Goal: Task Accomplishment & Management: Use online tool/utility

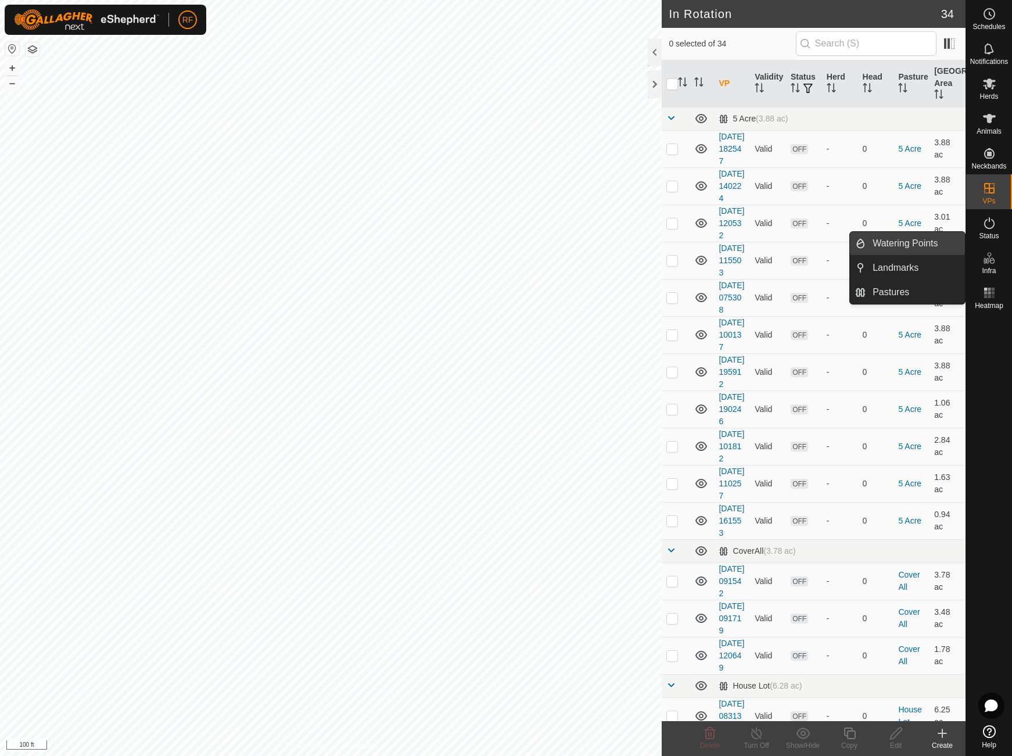
click at [886, 238] on link "Watering Points" at bounding box center [915, 243] width 99 height 23
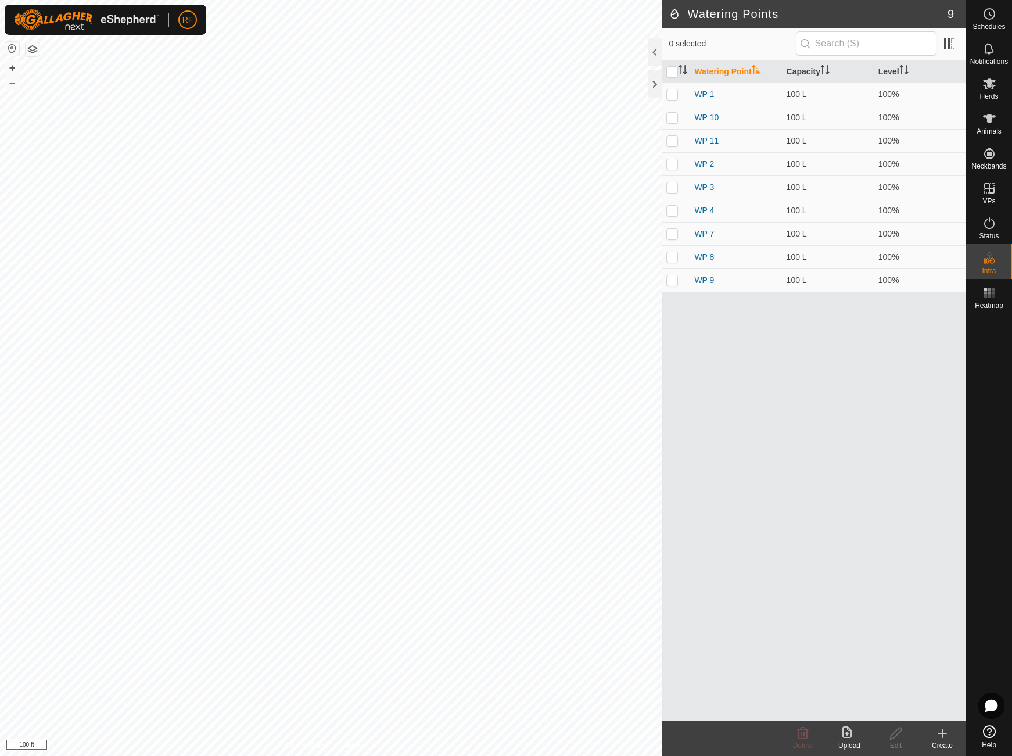
click at [946, 738] on icon at bounding box center [943, 734] width 14 height 14
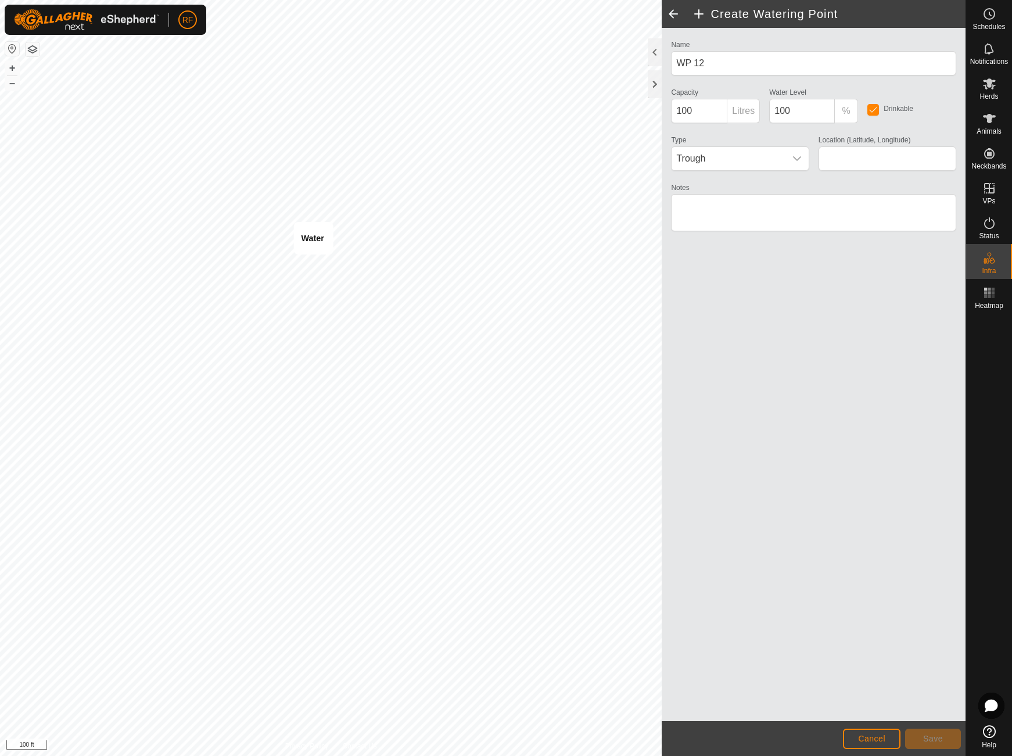
type input "42.835002, -74.797446"
click at [946, 740] on button "Save" at bounding box center [934, 739] width 56 height 20
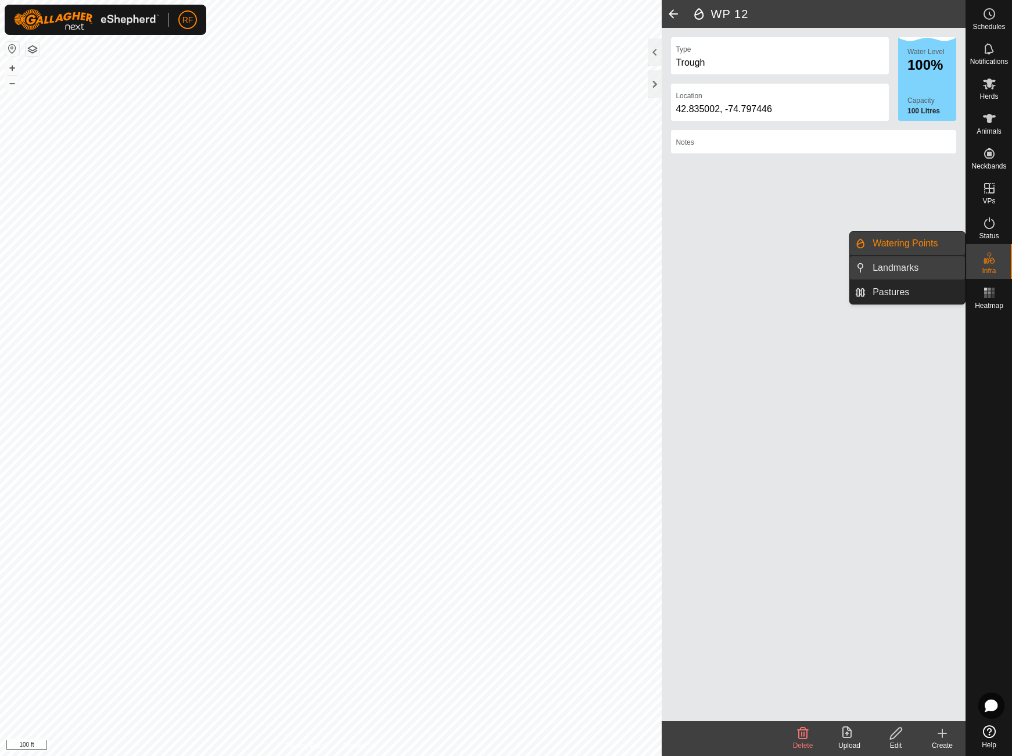
click at [898, 270] on link "Landmarks" at bounding box center [915, 267] width 99 height 23
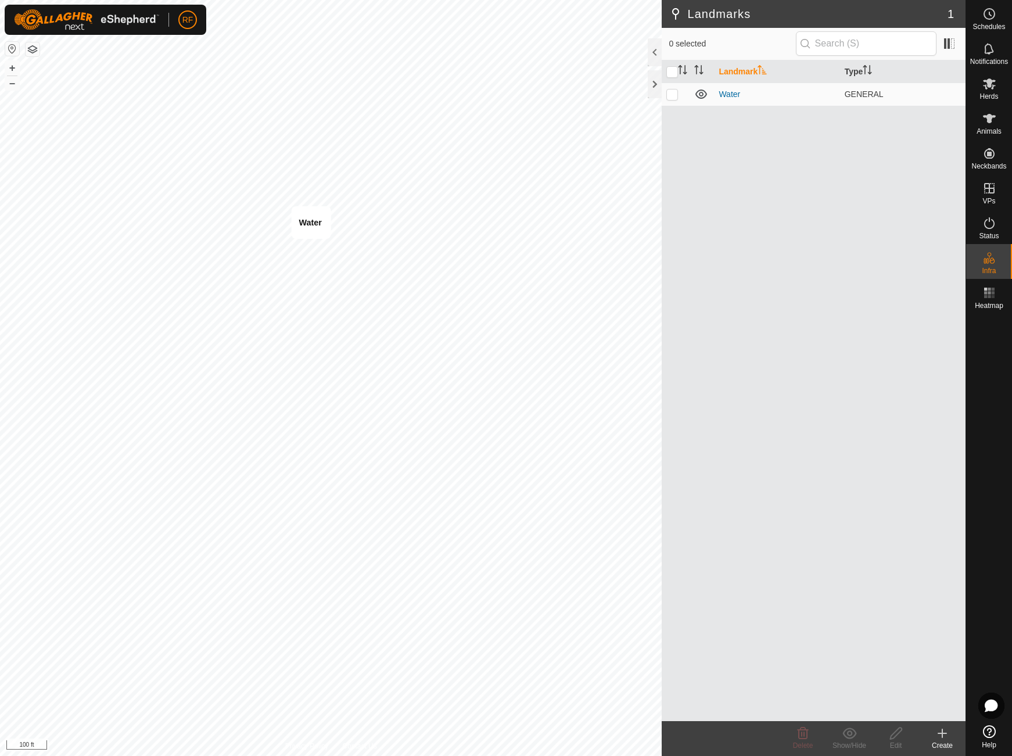
checkbox input "true"
click at [803, 735] on icon at bounding box center [803, 734] width 14 height 14
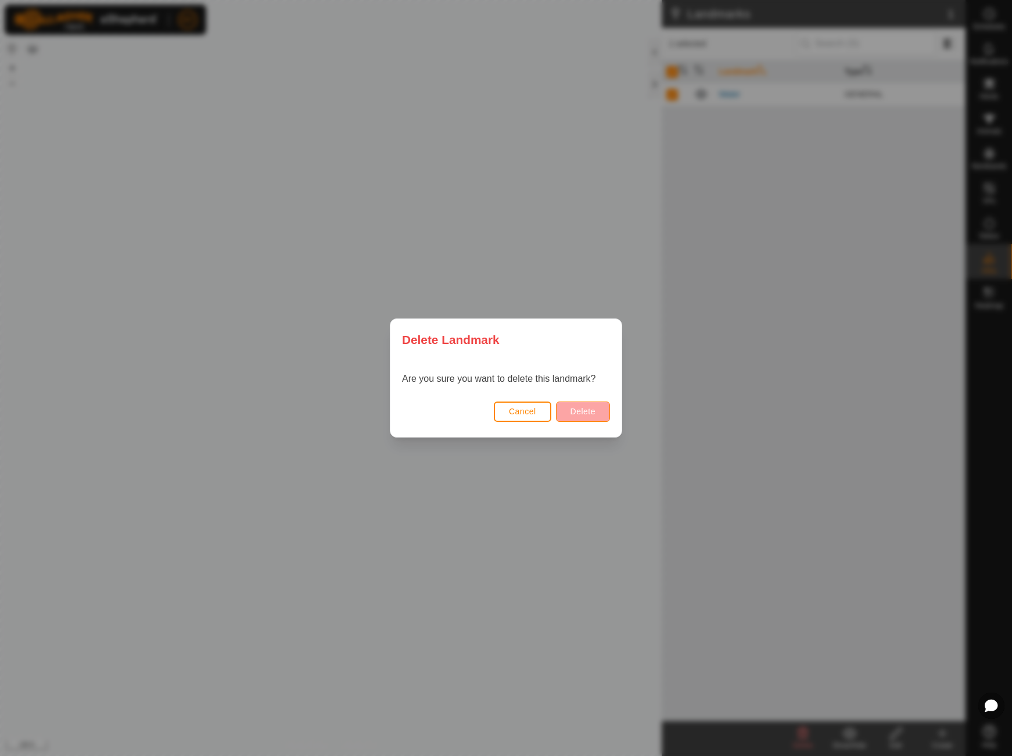
click at [591, 409] on span "Delete" at bounding box center [583, 411] width 25 height 9
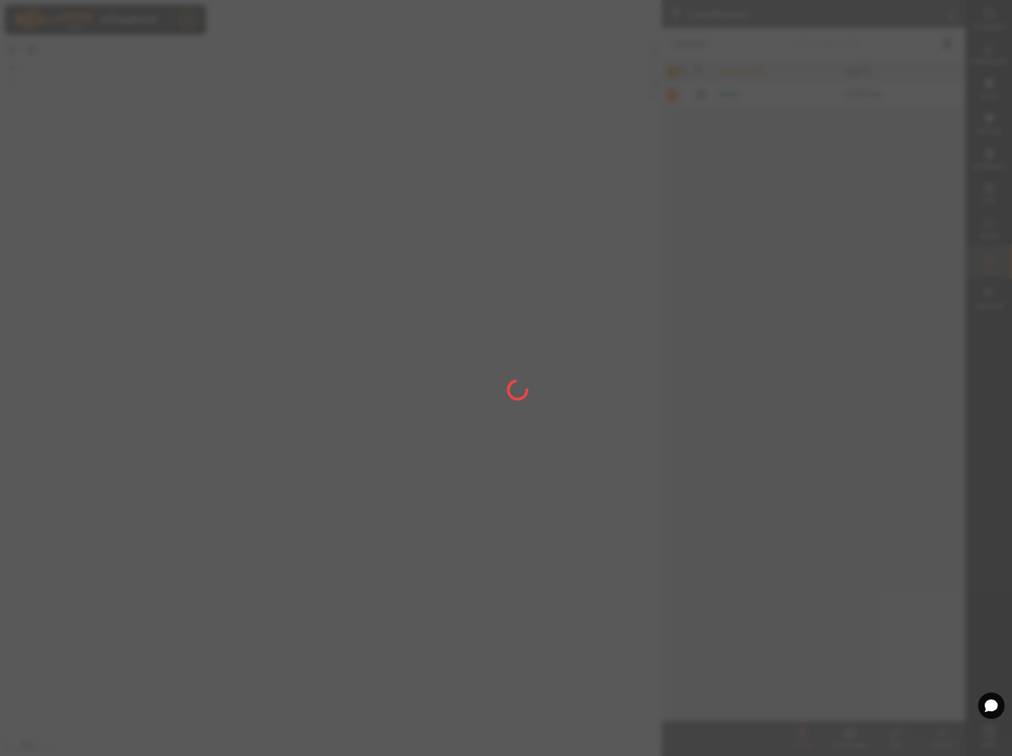
checkbox input "false"
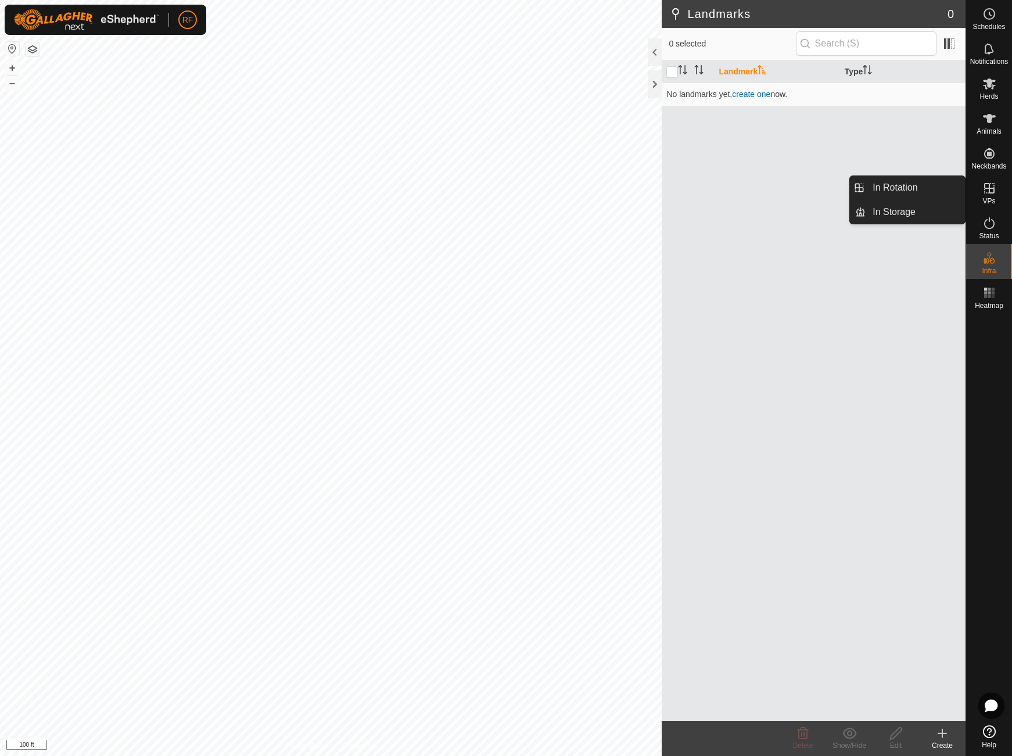
click at [992, 192] on icon at bounding box center [990, 188] width 10 height 10
click at [875, 187] on link "In Rotation" at bounding box center [915, 187] width 99 height 23
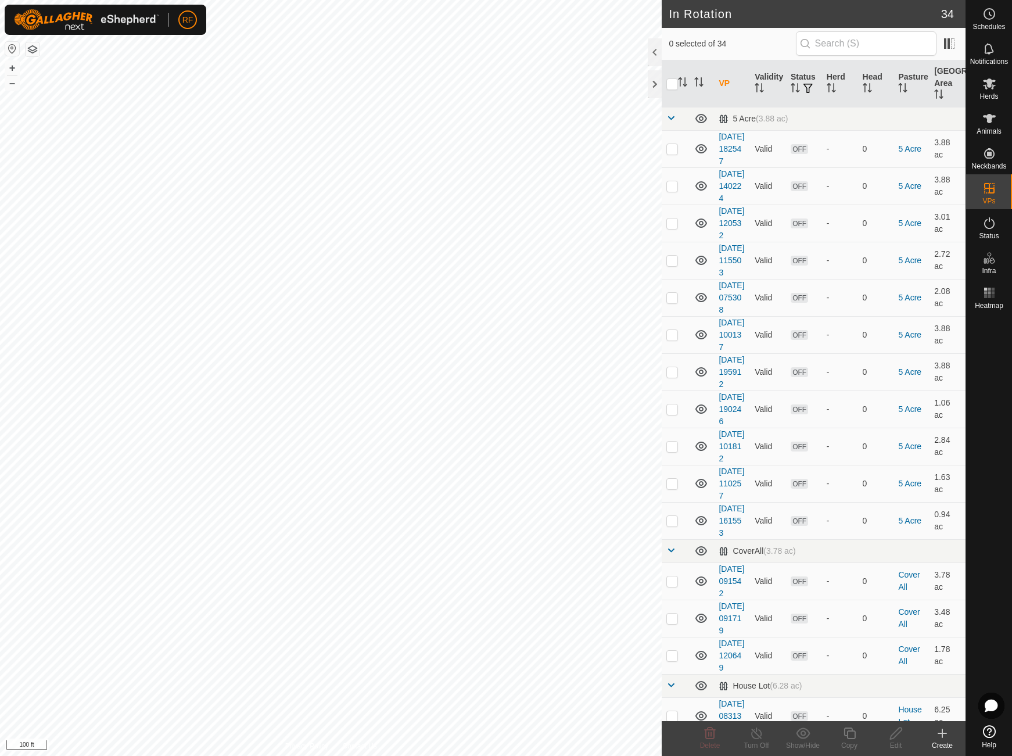
click at [942, 738] on icon at bounding box center [943, 734] width 14 height 14
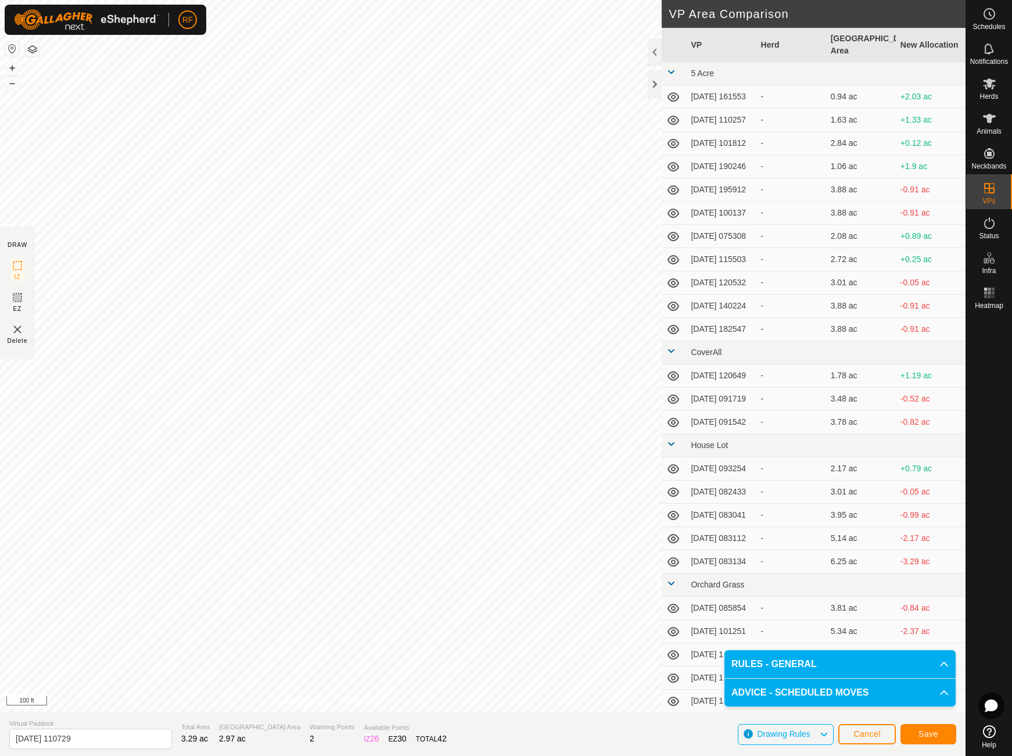
click at [924, 734] on span "Save" at bounding box center [929, 733] width 20 height 9
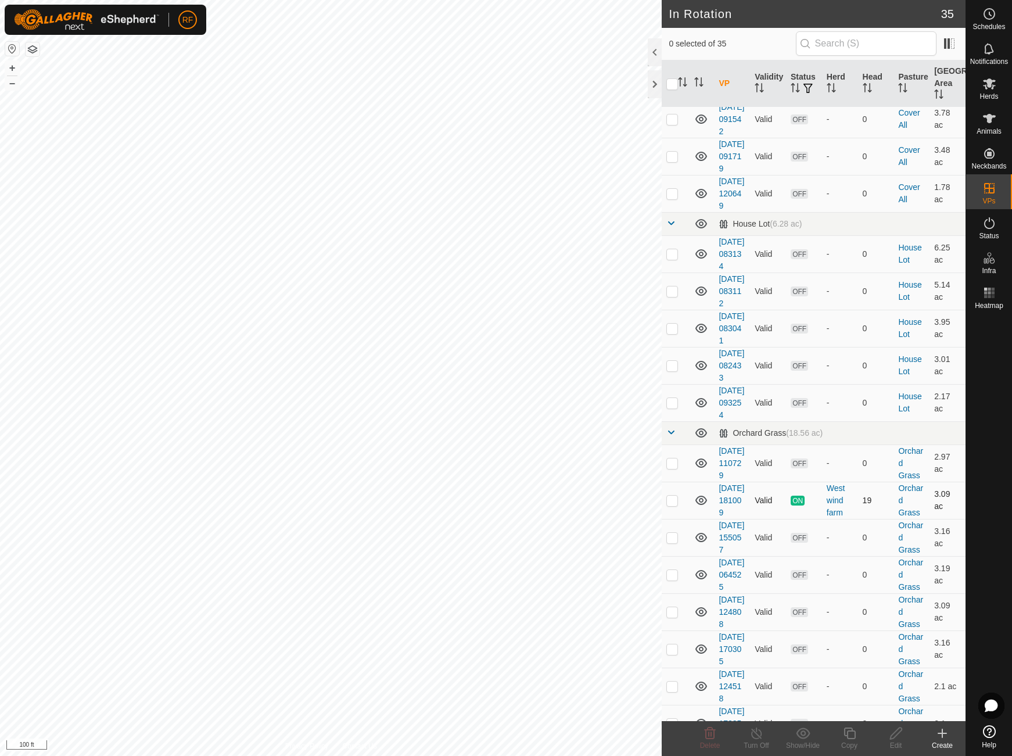
scroll to position [689, 0]
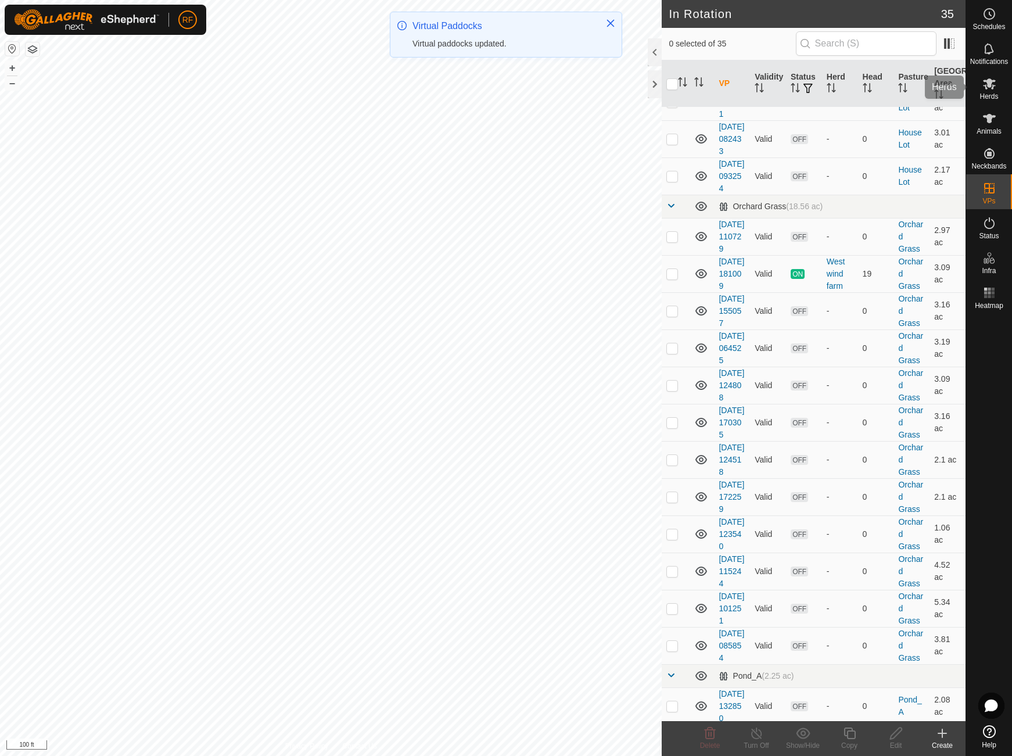
click at [993, 85] on icon at bounding box center [989, 83] width 13 height 11
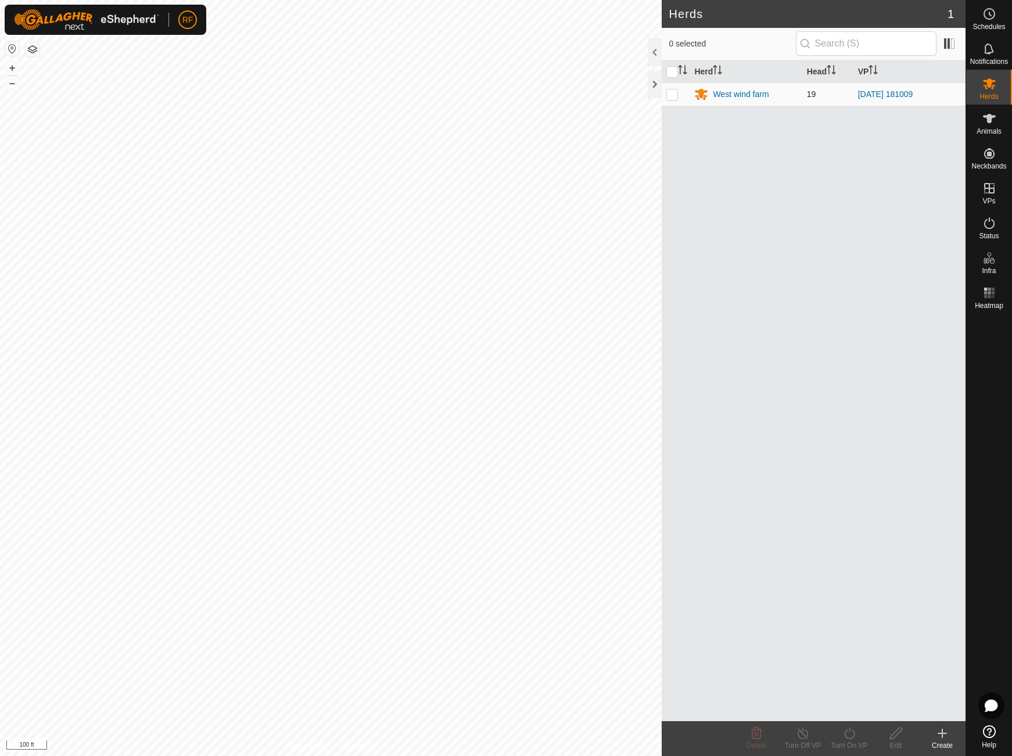
click at [671, 95] on p-checkbox at bounding box center [673, 94] width 12 height 9
checkbox input "true"
click at [849, 731] on icon at bounding box center [850, 734] width 15 height 14
click at [851, 706] on link "Now" at bounding box center [884, 707] width 115 height 23
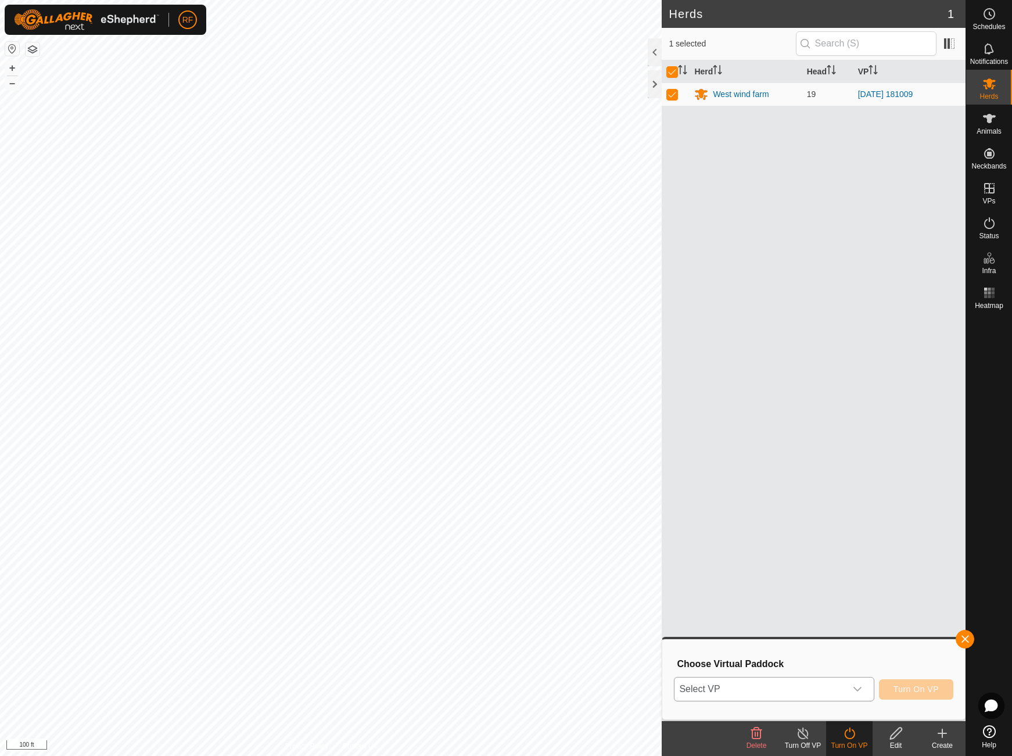
click at [853, 683] on div "dropdown trigger" at bounding box center [857, 689] width 23 height 23
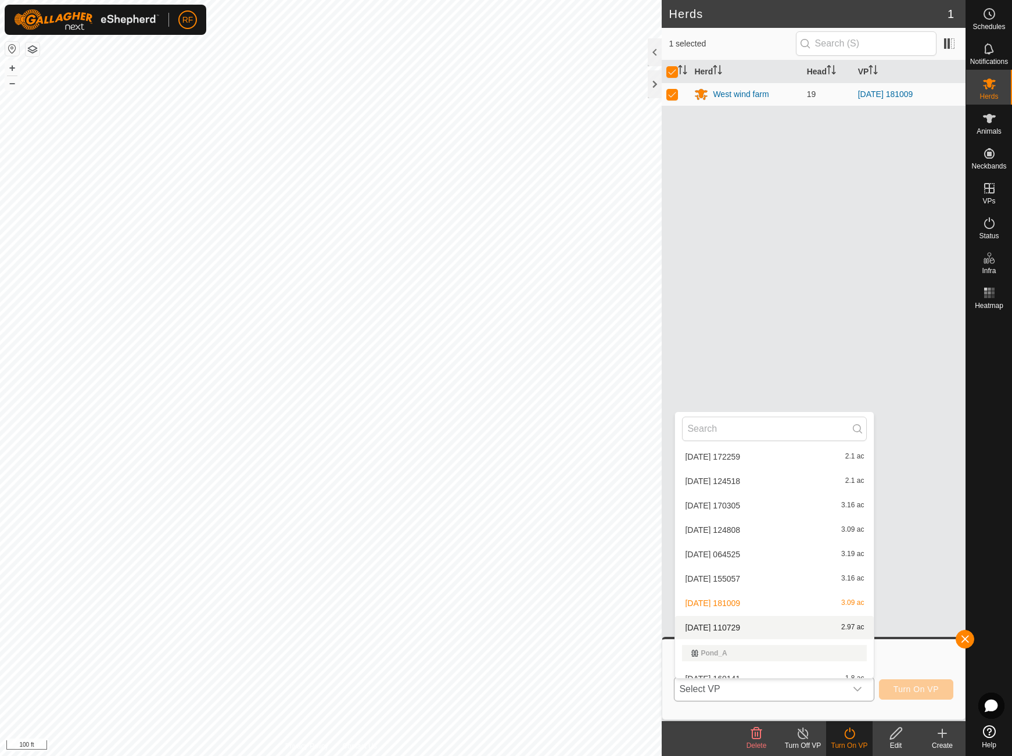
scroll to position [668, 0]
click at [731, 626] on li "[DATE] 110729 2.97 ac" at bounding box center [774, 628] width 199 height 23
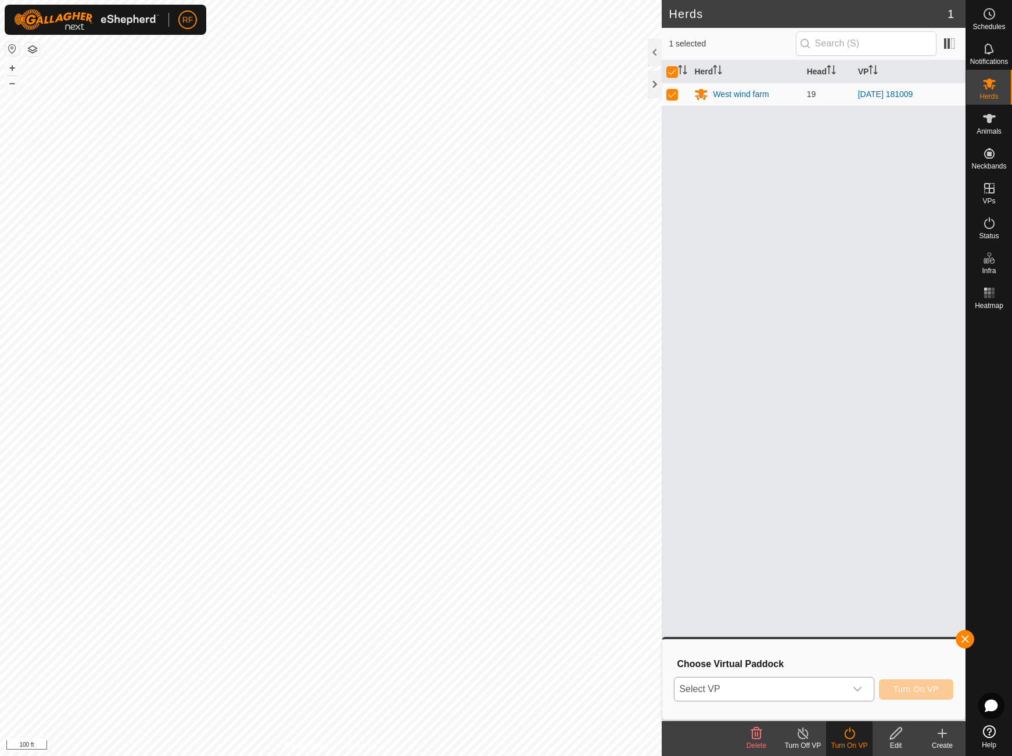
scroll to position [668, 0]
click at [906, 689] on span "Turn On VP" at bounding box center [916, 689] width 45 height 9
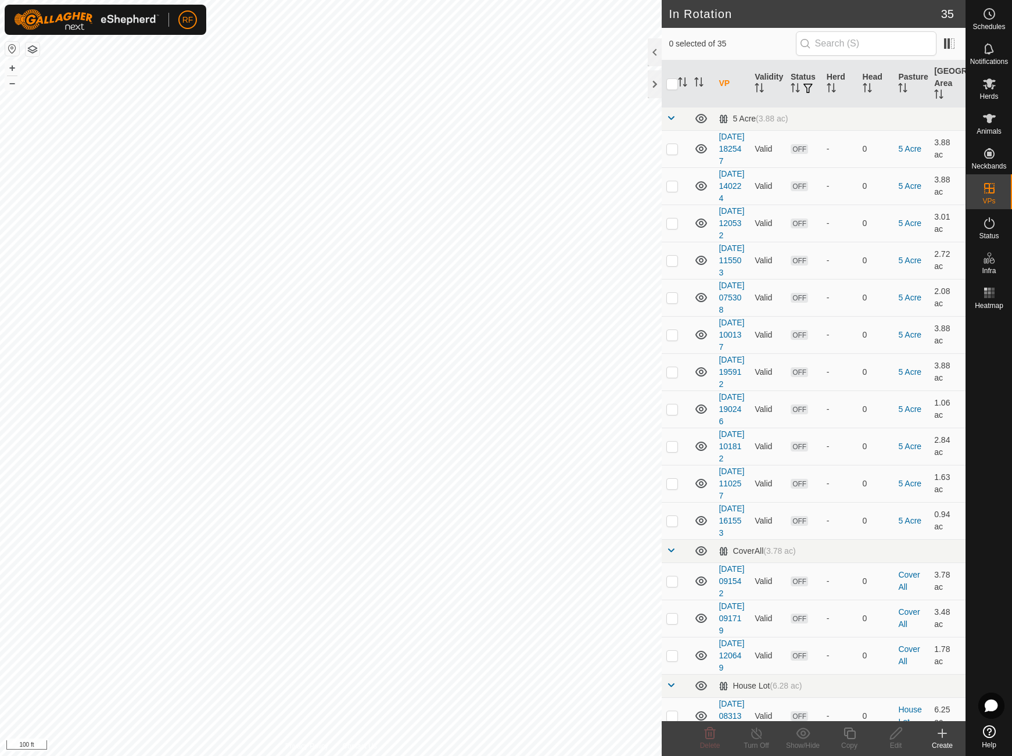
click at [947, 733] on icon at bounding box center [943, 733] width 8 height 0
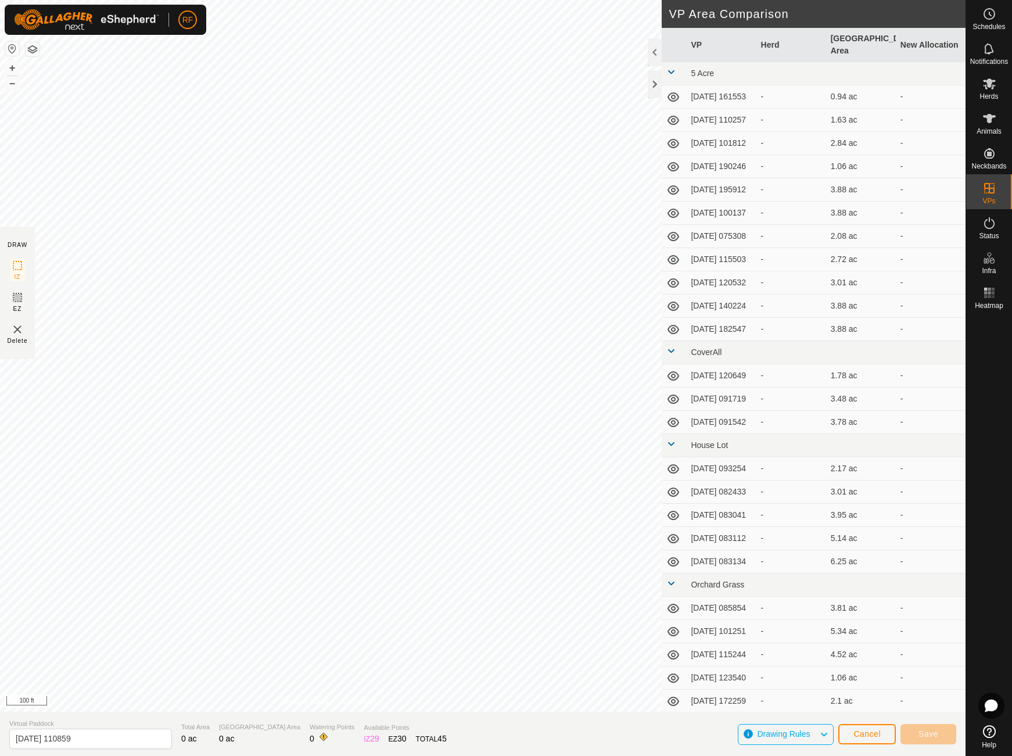
click at [864, 732] on span "Cancel" at bounding box center [867, 733] width 27 height 9
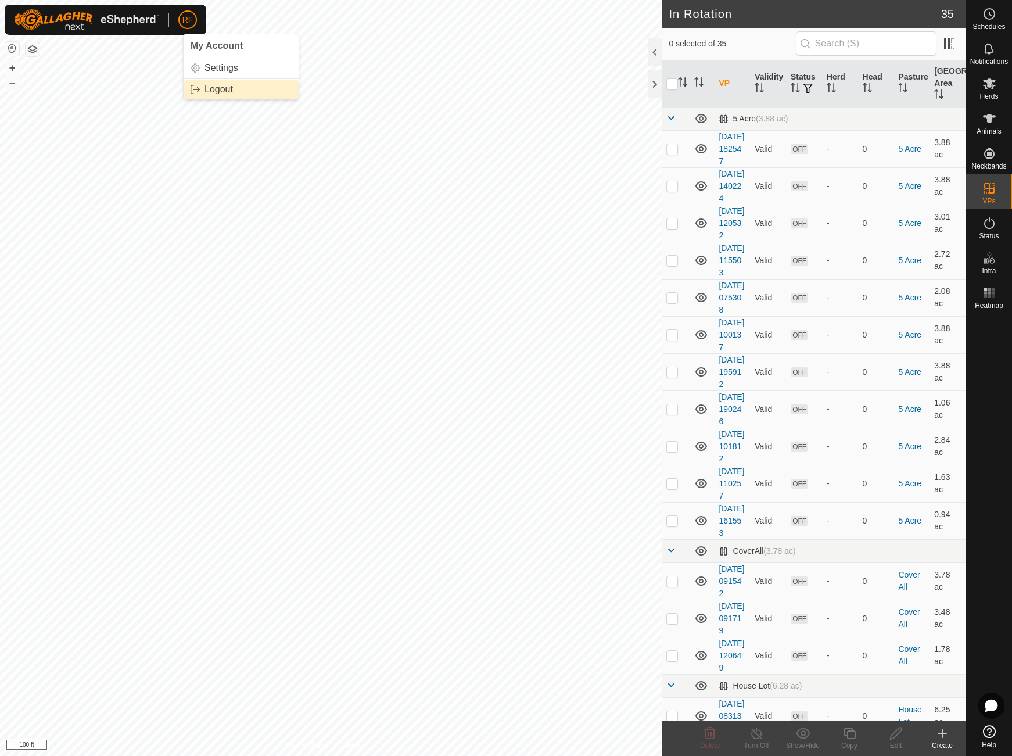
click at [201, 90] on link "Logout" at bounding box center [241, 89] width 115 height 19
